Goal: Task Accomplishment & Management: Complete application form

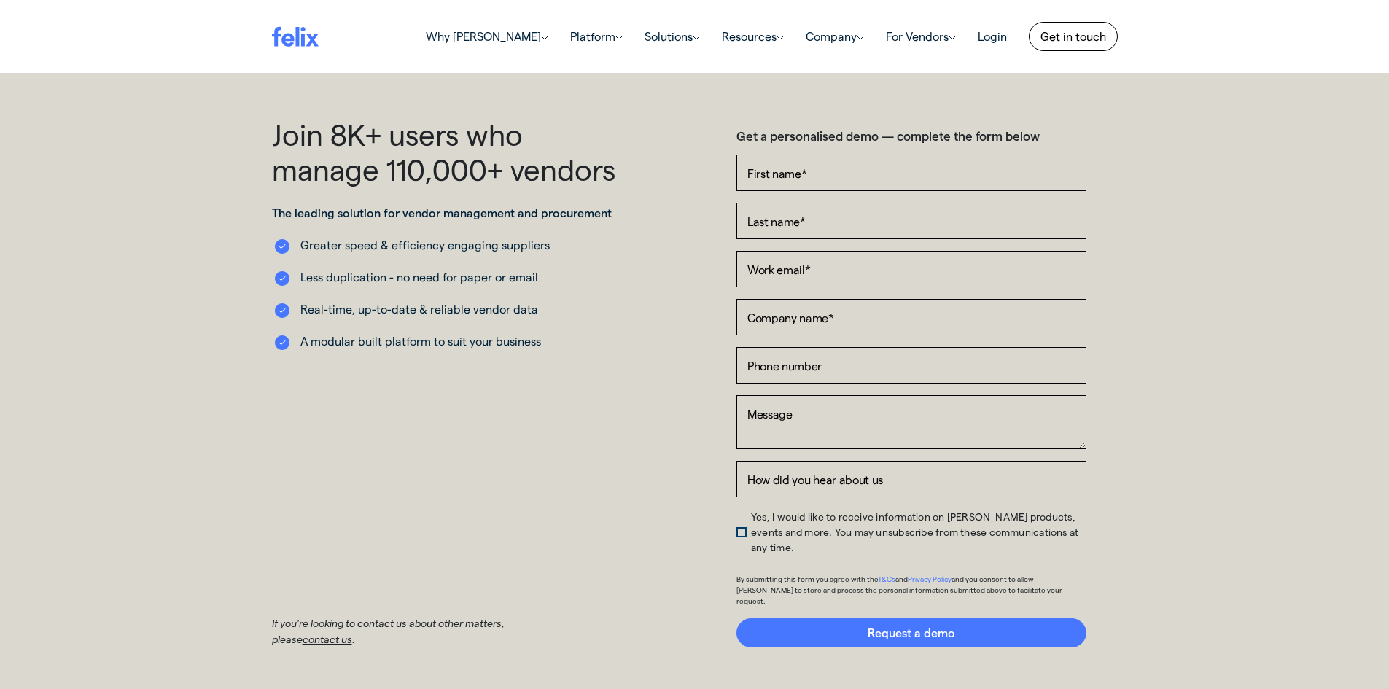
type input "Alya"
drag, startPoint x: 781, startPoint y: 214, endPoint x: 794, endPoint y: 220, distance: 14.1
click at [782, 216] on input "Last name *" at bounding box center [912, 221] width 350 height 36
type input "Nizam"
click at [804, 269] on input "Work email *" at bounding box center [912, 269] width 350 height 36
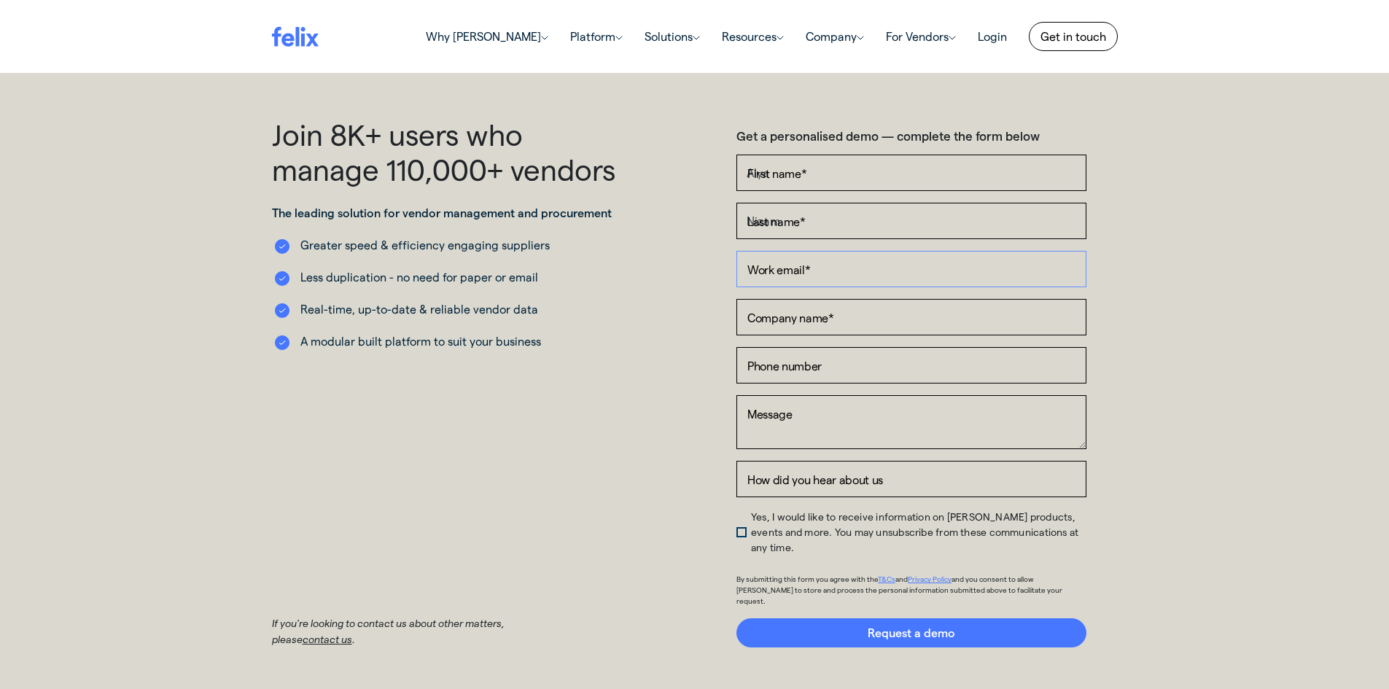
type input "[EMAIL_ADDRESS][DOMAIN_NAME]"
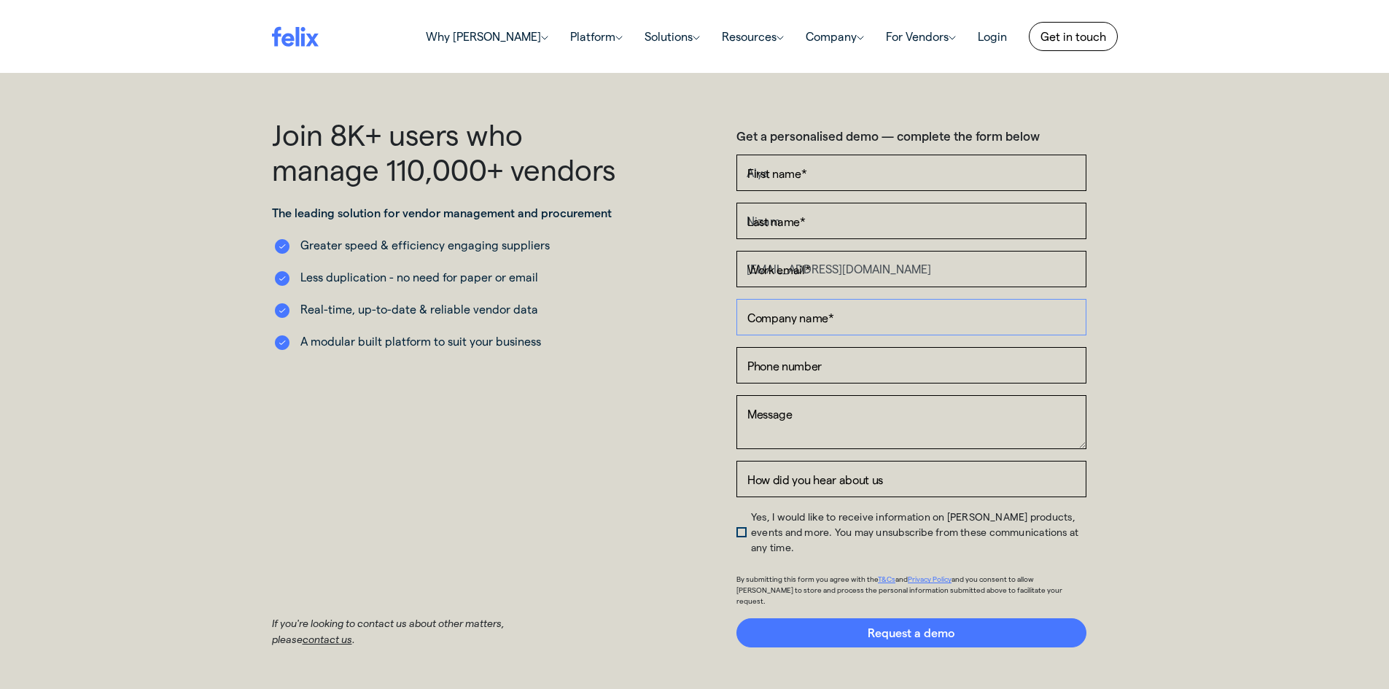
click at [812, 315] on input "Company name *" at bounding box center [912, 317] width 350 height 36
type input "[PERSON_NAME]"
click at [812, 368] on input "Phone number" at bounding box center [912, 365] width 350 height 36
type input "[PHONE_NUMBER]"
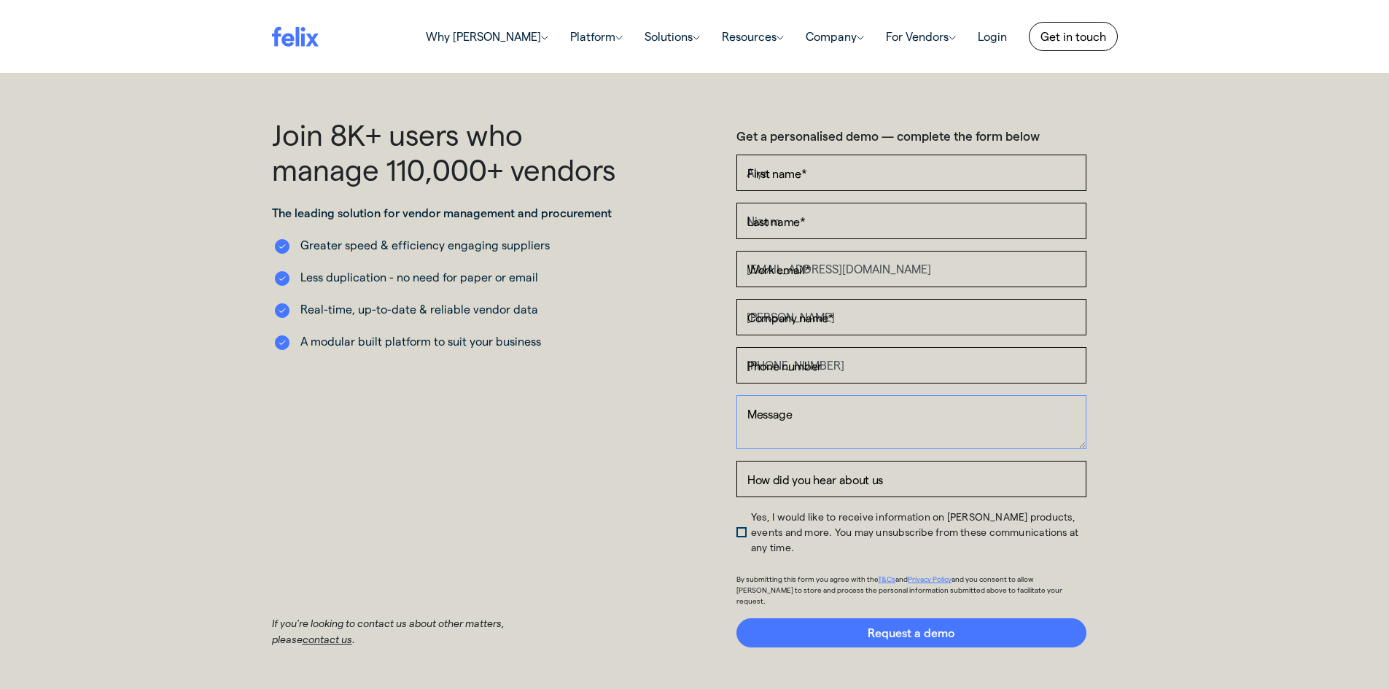
drag, startPoint x: 853, startPoint y: 381, endPoint x: 818, endPoint y: 405, distance: 42.7
click at [818, 405] on textarea "Message" at bounding box center [912, 422] width 350 height 54
paste textarea "Hi ((firstname)), I’m reaching out on behalf of a group of senior IT executives…"
click at [831, 415] on textarea "Hi ((firstname)), I’m reaching out on behalf of a group of senior IT executives…" at bounding box center [912, 422] width 350 height 54
paste textarea "[PERSON_NAME]"
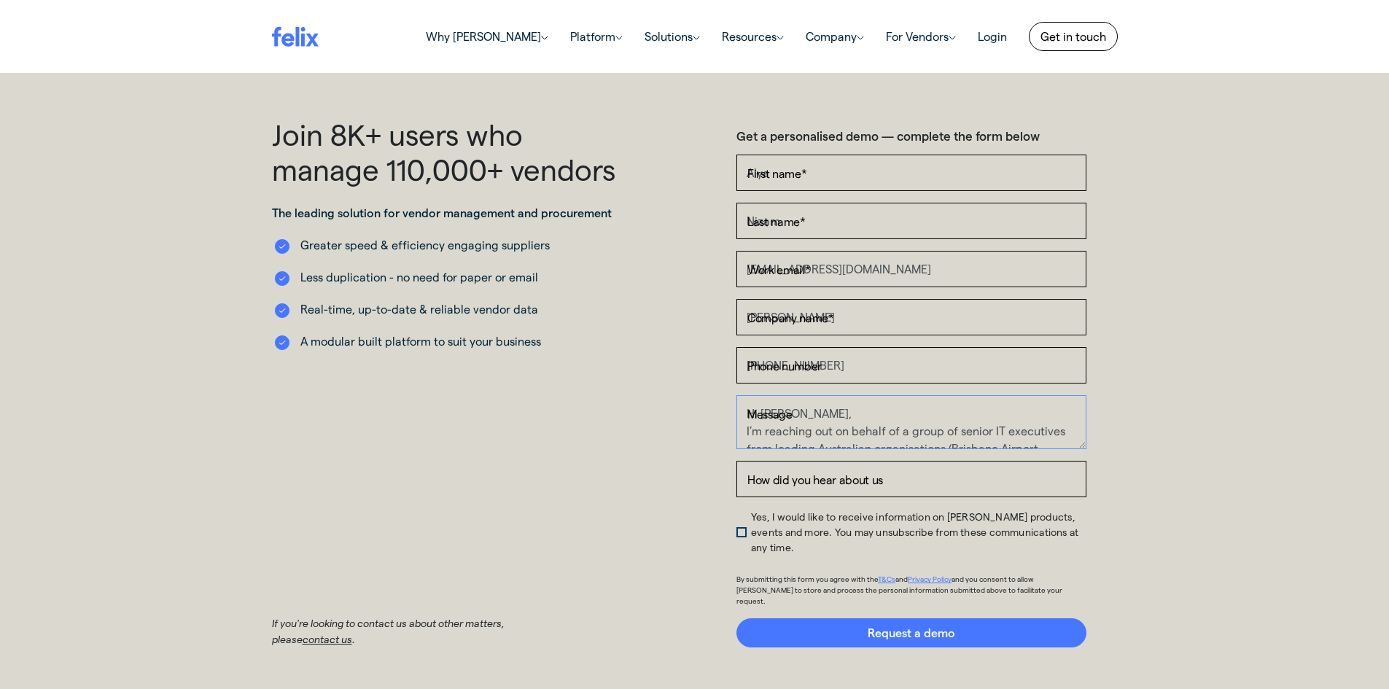
click at [746, 413] on textarea "Hi [PERSON_NAME], I’m reaching out on behalf of a group of senior IT executives…" at bounding box center [912, 422] width 350 height 54
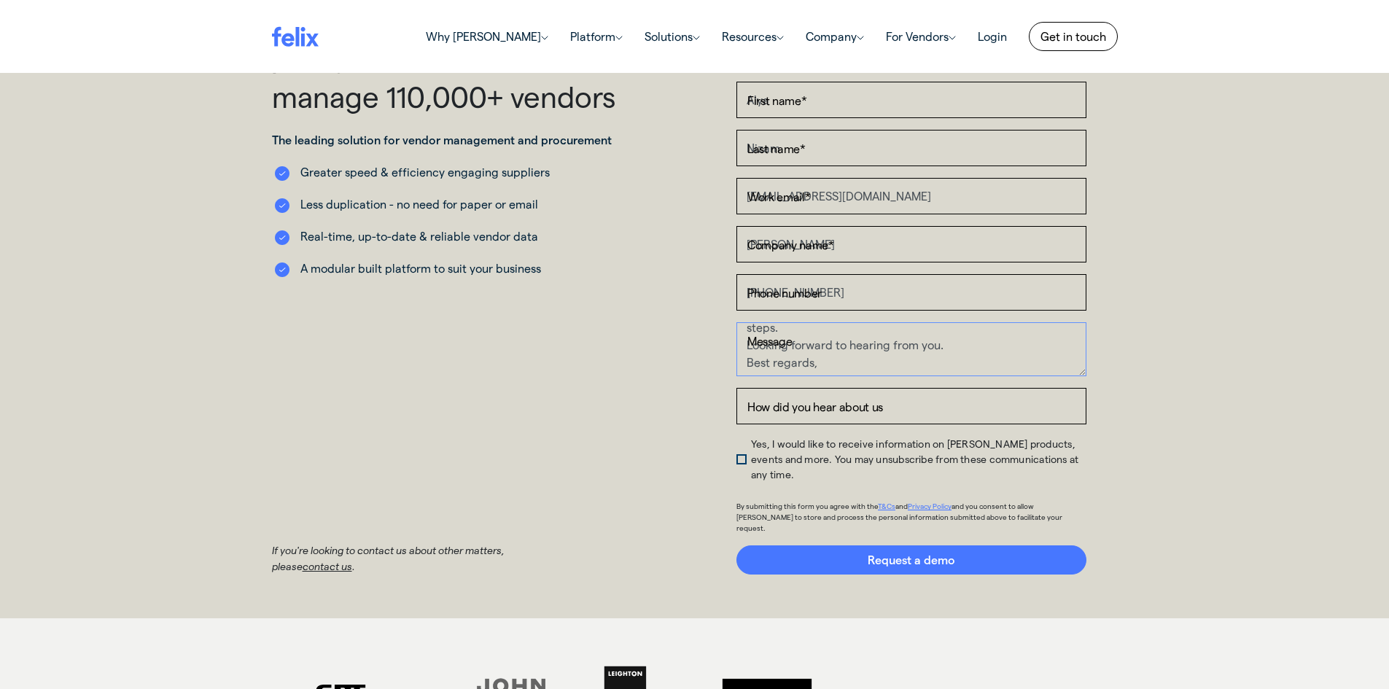
scroll to position [137, 0]
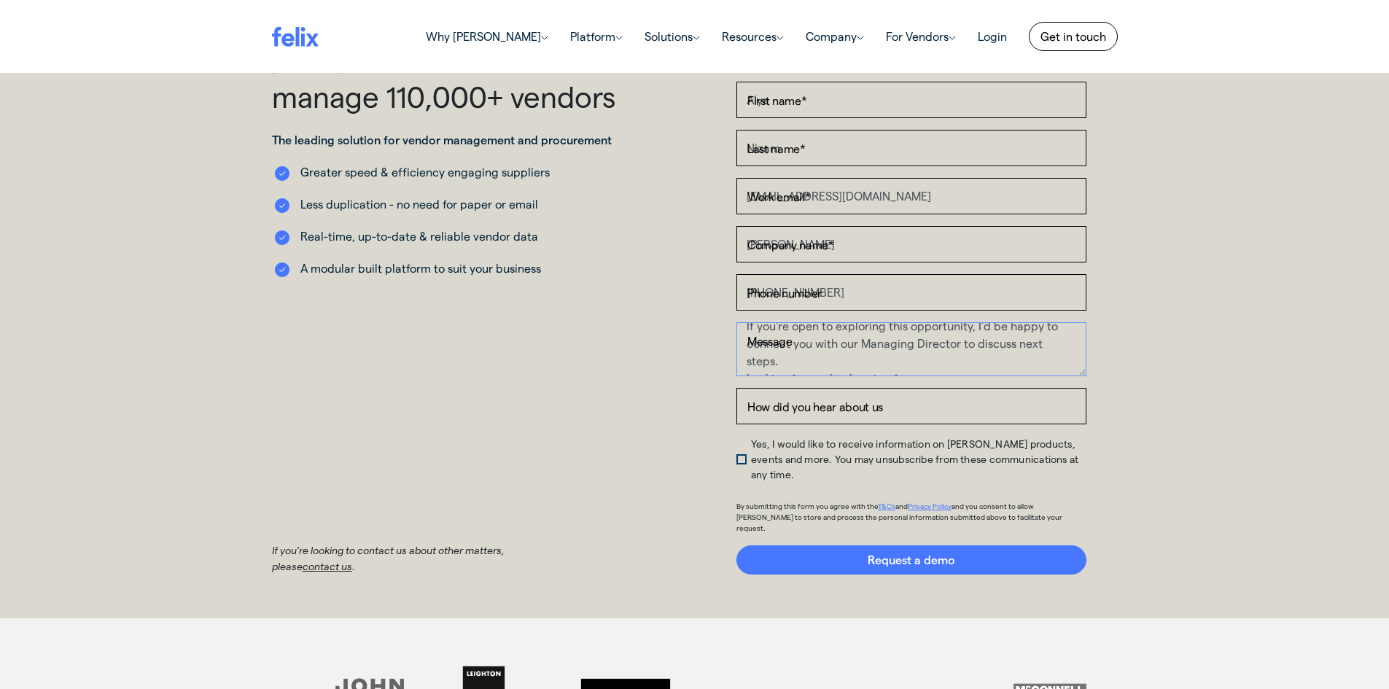
drag, startPoint x: 911, startPoint y: 346, endPoint x: 924, endPoint y: 346, distance: 13.1
click at [912, 346] on textarea "Hi [PERSON_NAME], I’m reaching out on behalf of a group of senior IT executives…" at bounding box center [912, 349] width 350 height 54
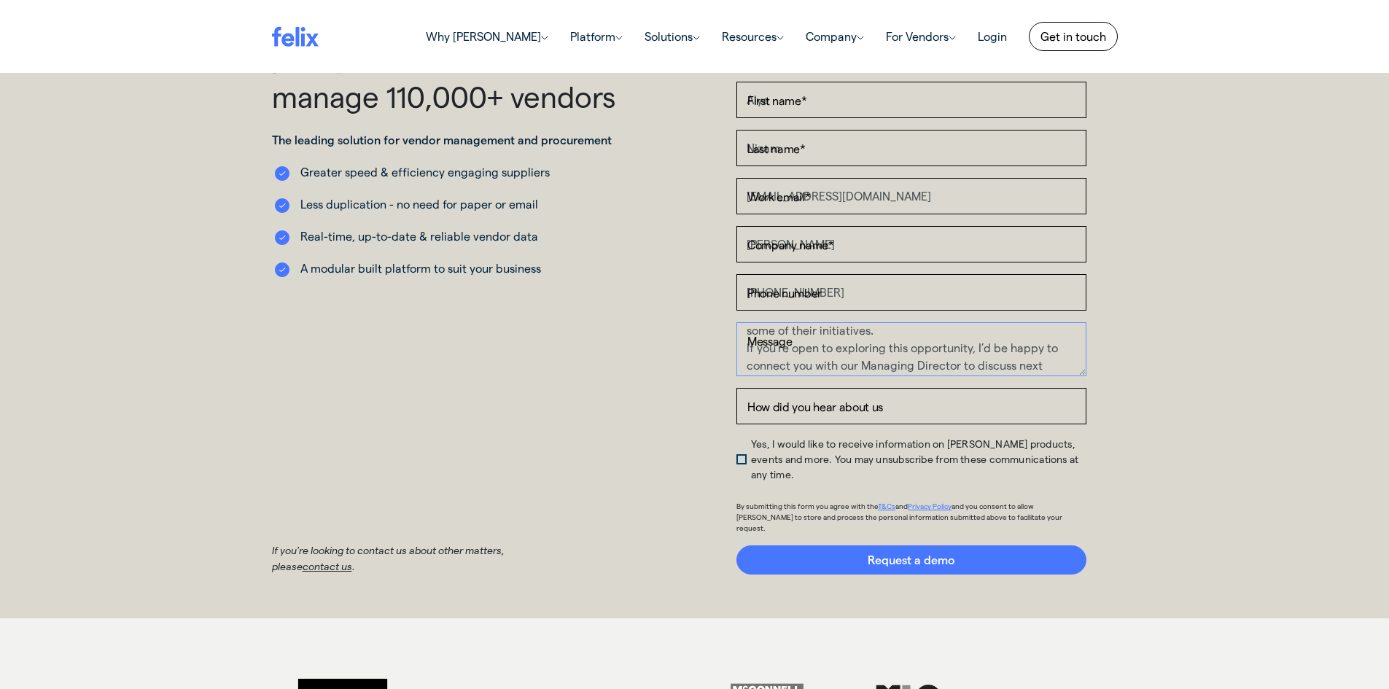
scroll to position [98, 0]
paste textarea "[PERSON_NAME]"
type textarea "Hi [PERSON_NAME], I’m reaching out on behalf of a group of senior IT executives…"
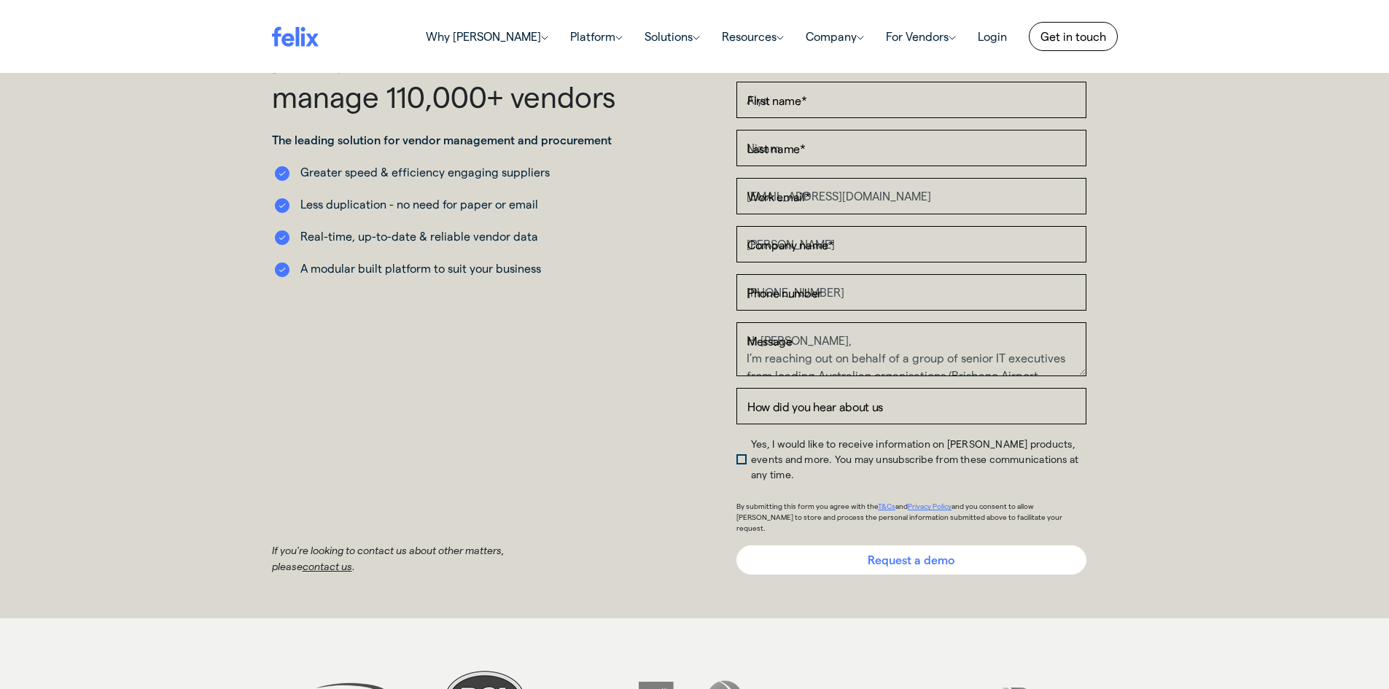
click at [831, 546] on input "Request a demo" at bounding box center [912, 560] width 350 height 29
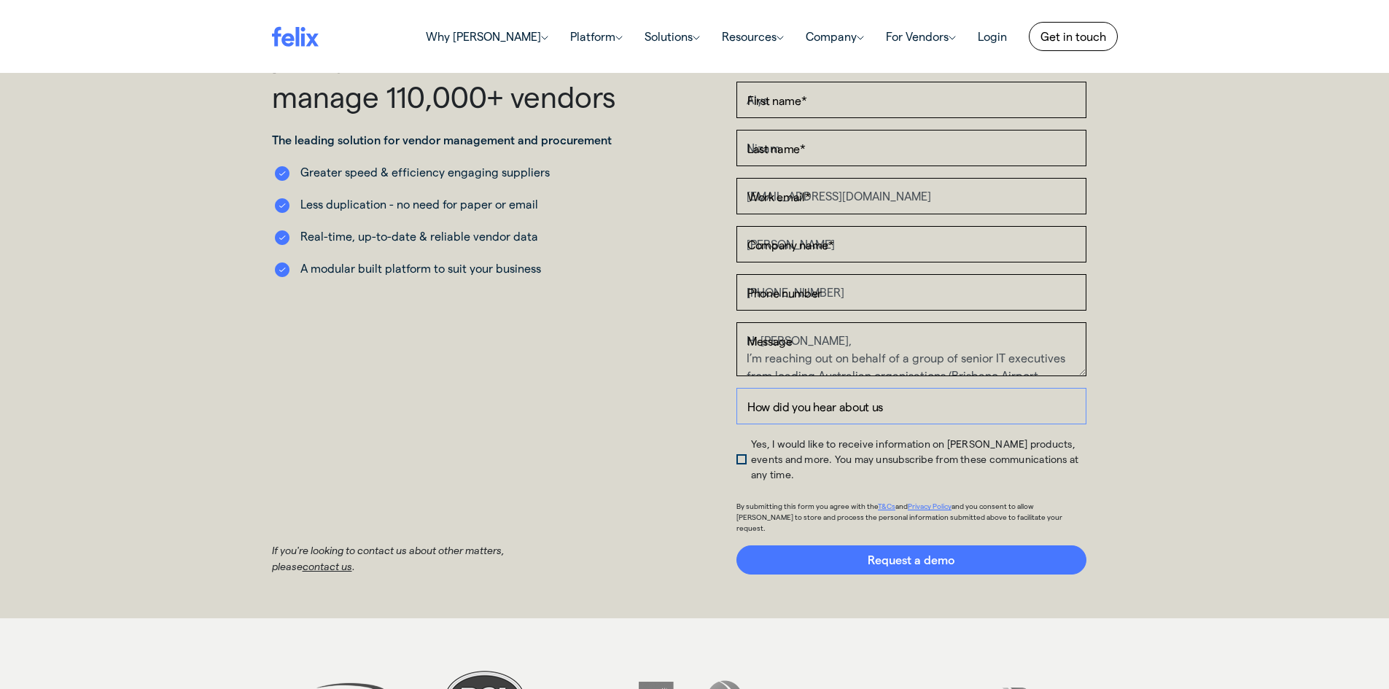
click at [869, 411] on input "How did you hear about us" at bounding box center [912, 406] width 350 height 36
